Goal: Information Seeking & Learning: Learn about a topic

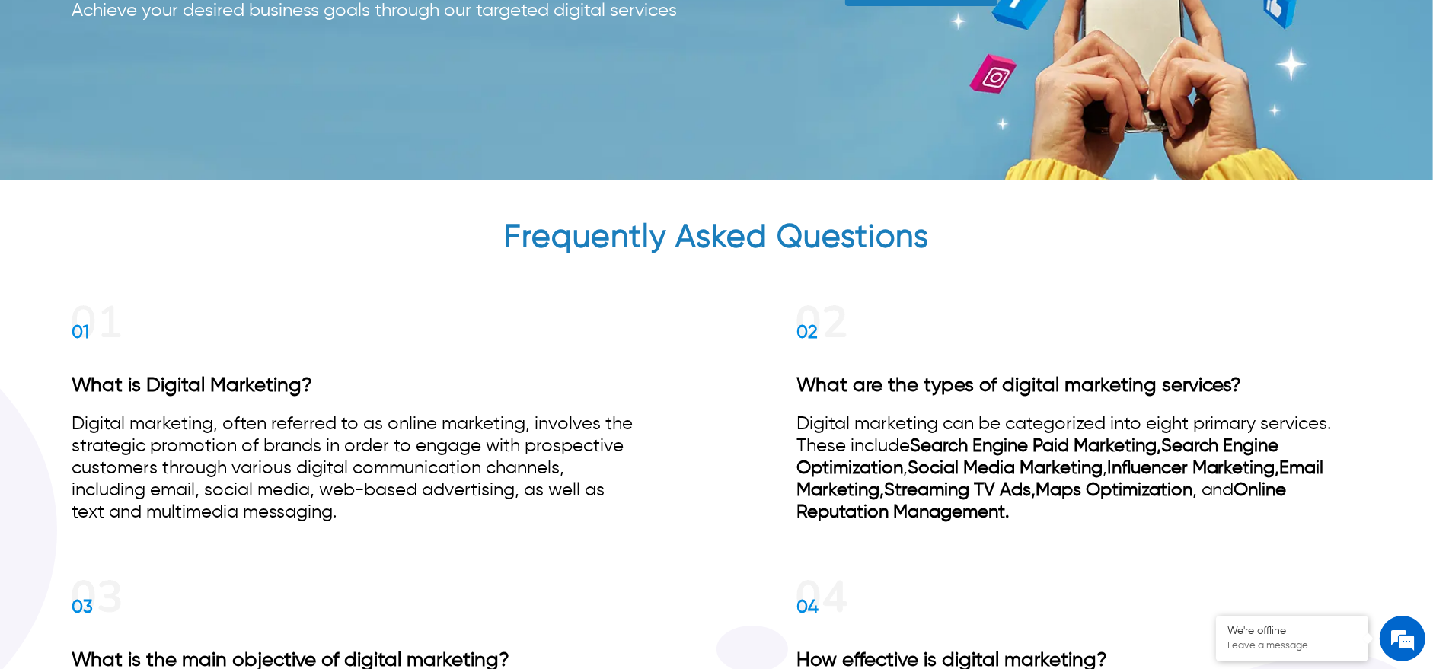
scroll to position [9342, 0]
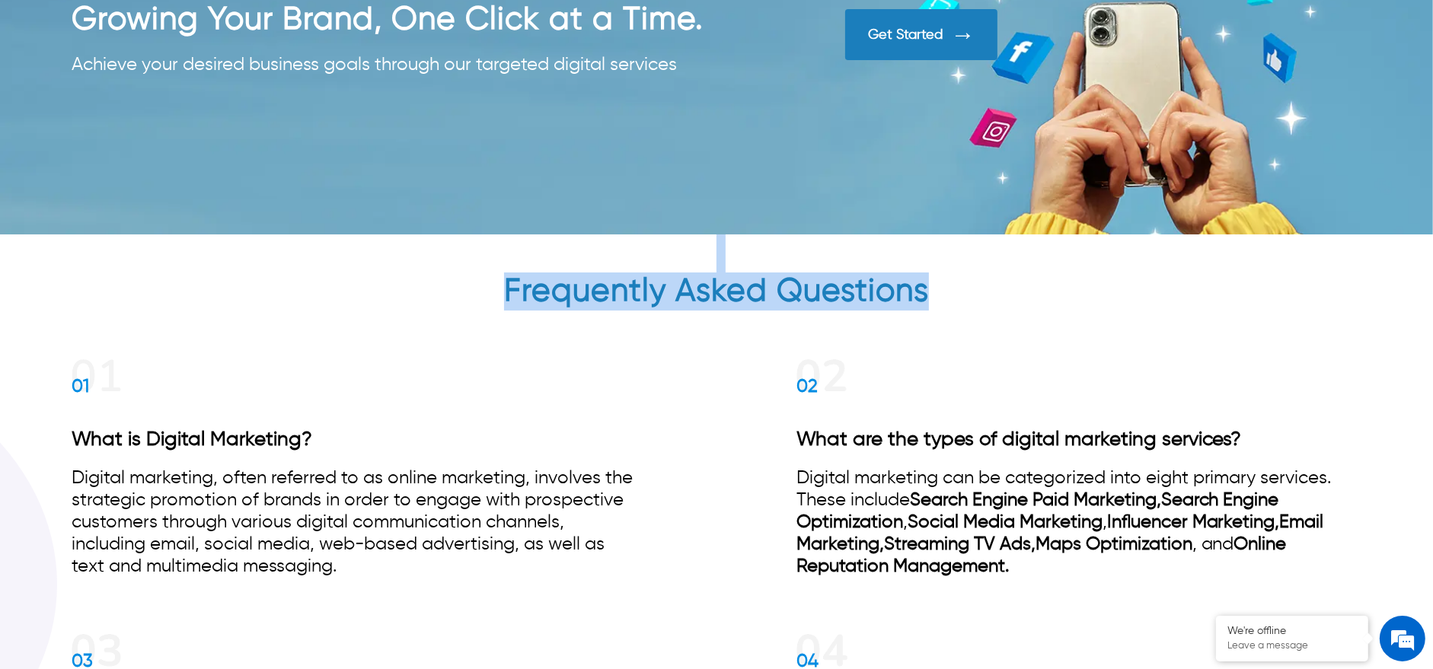
drag, startPoint x: 426, startPoint y: 279, endPoint x: 1125, endPoint y: 314, distance: 699.7
click at [1125, 314] on h2 "Frequently Asked Questions" at bounding box center [717, 276] width 1290 height 84
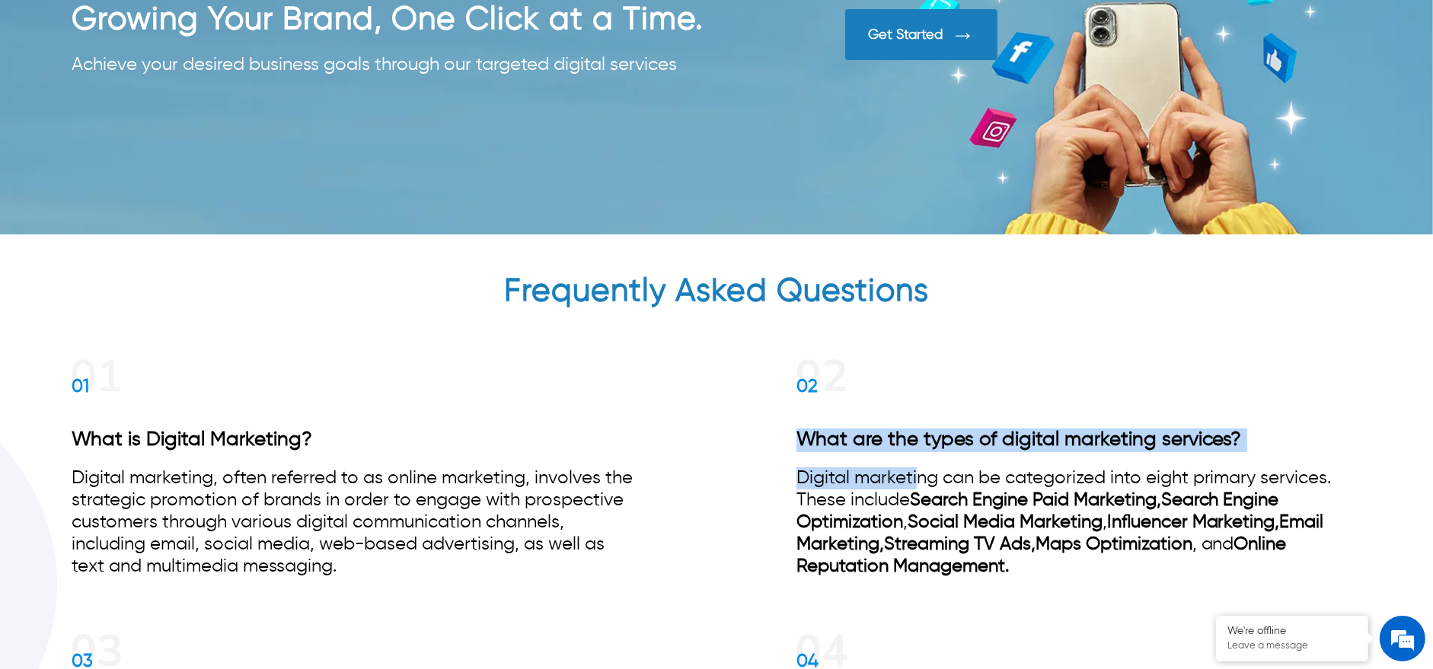
drag, startPoint x: 789, startPoint y: 451, endPoint x: 893, endPoint y: 507, distance: 117.5
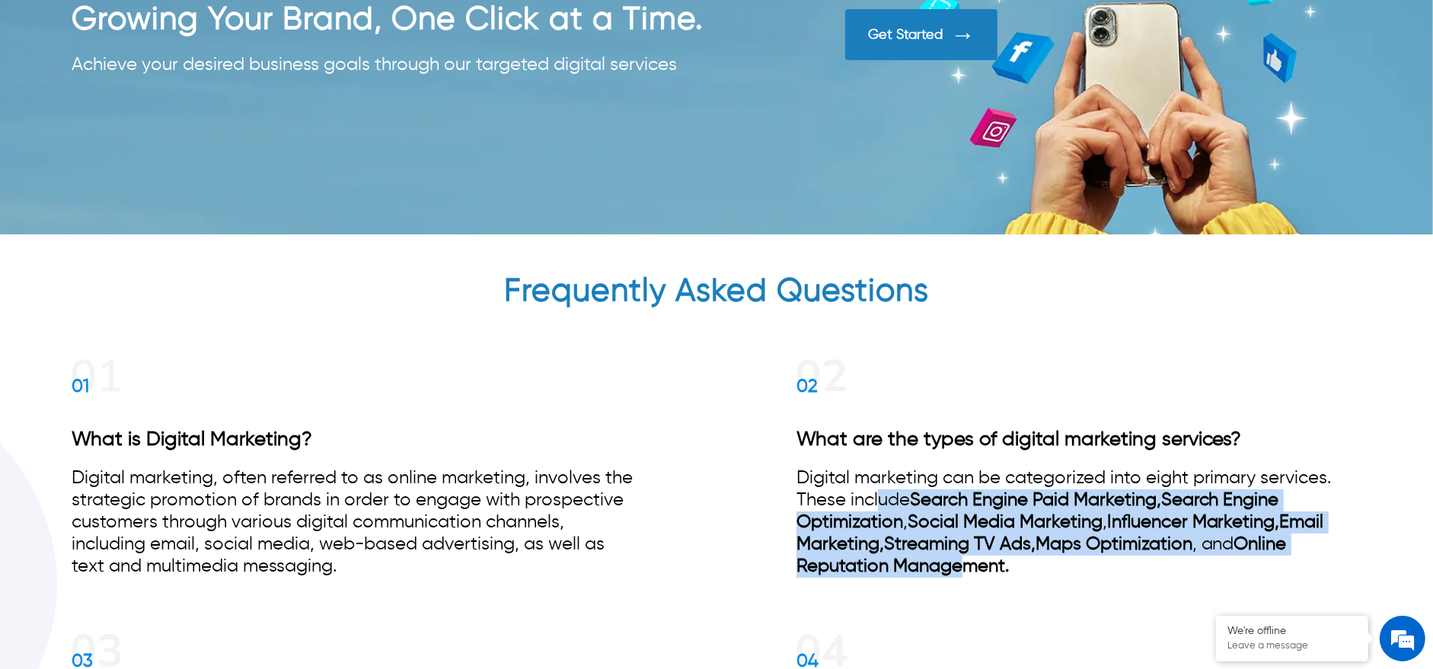
drag, startPoint x: 881, startPoint y: 508, endPoint x: 941, endPoint y: 604, distance: 113.9
click at [968, 591] on div "02 What are the types of digital marketing services? Digital marketing can be c…" at bounding box center [1078, 471] width 565 height 244
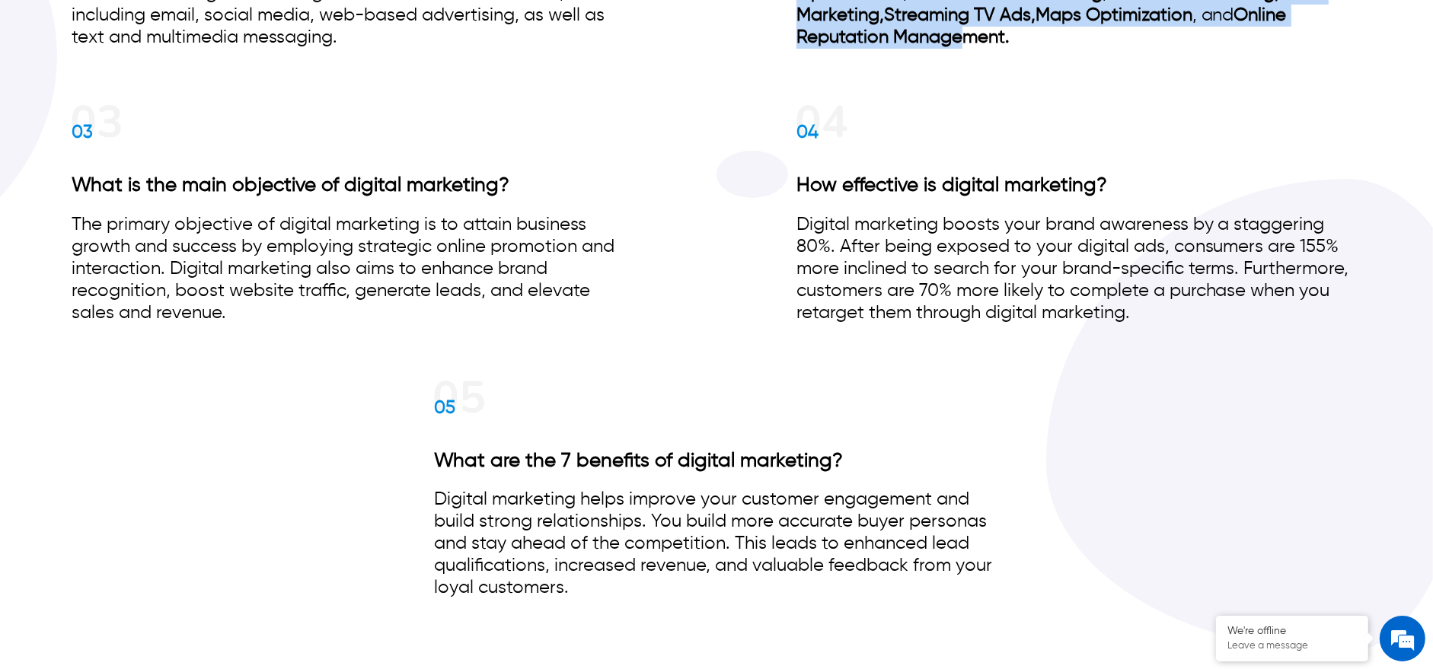
scroll to position [10864, 0]
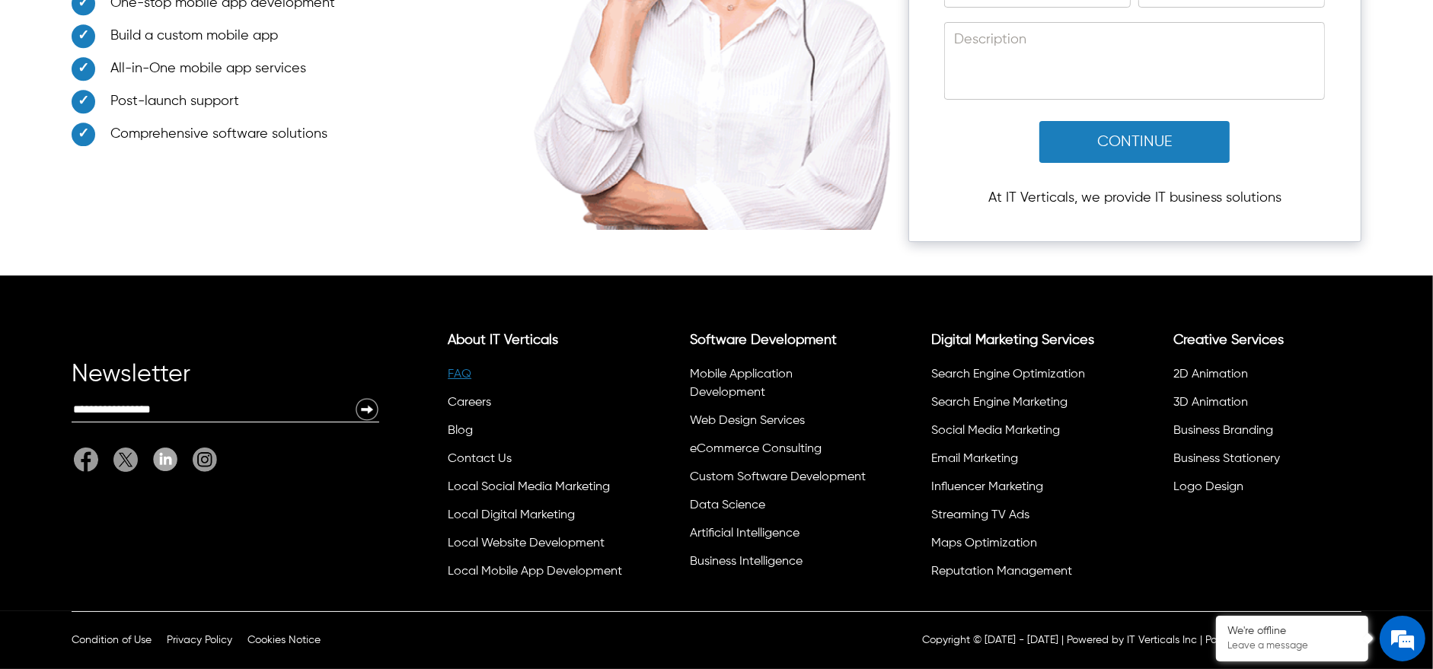
click at [470, 376] on link "FAQ" at bounding box center [460, 374] width 24 height 12
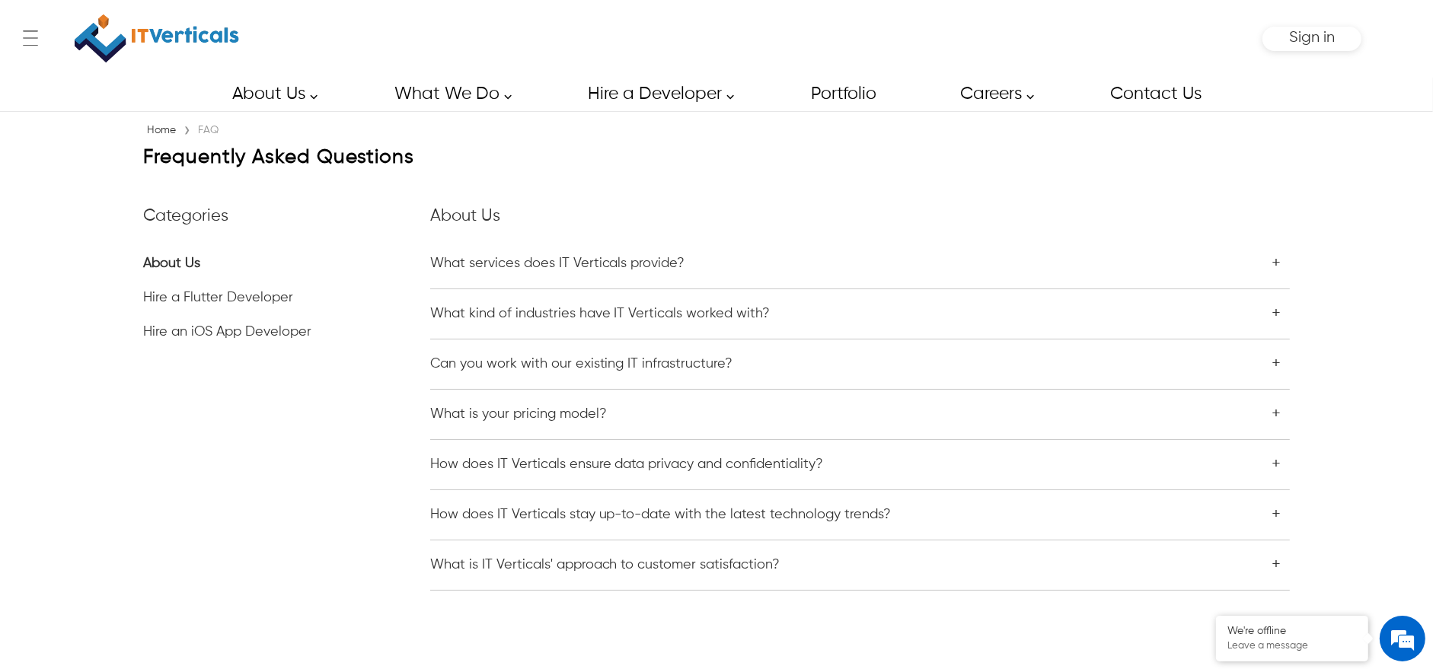
click at [212, 295] on li "Hire a Flutter Developer" at bounding box center [286, 290] width 286 height 34
